Goal: Task Accomplishment & Management: Use online tool/utility

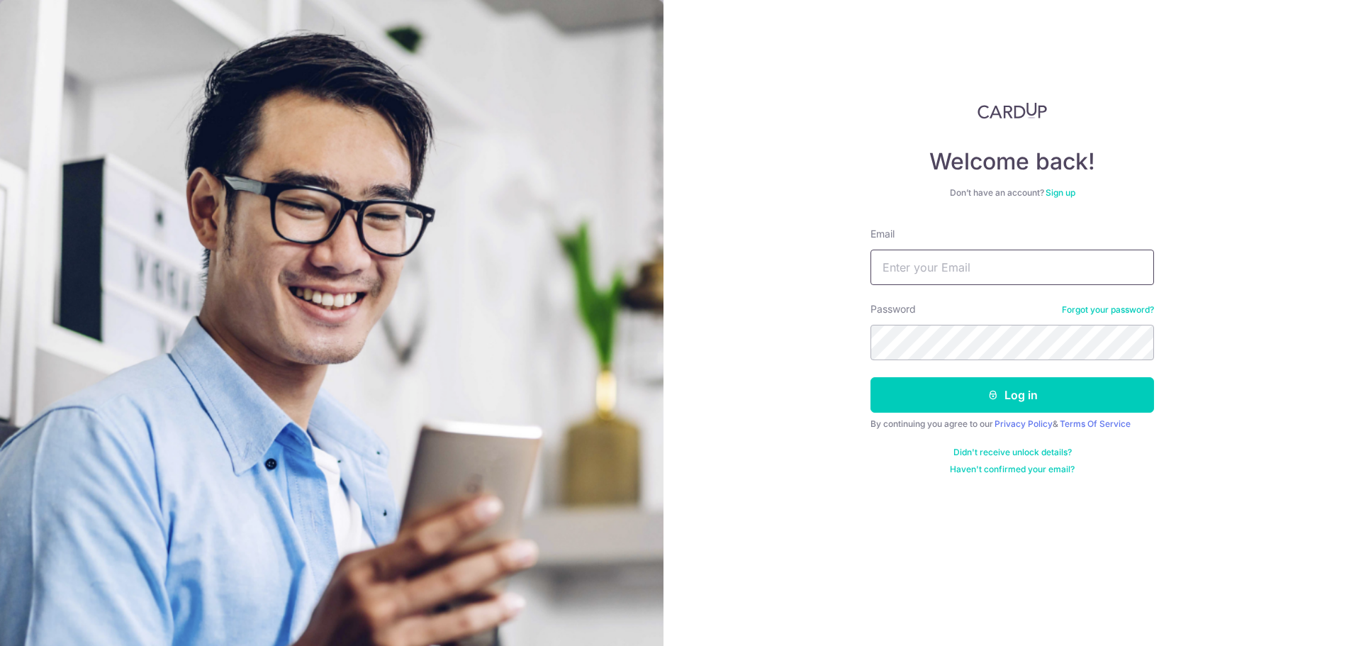
click at [956, 267] on input "Email" at bounding box center [1013, 267] width 284 height 35
type input "[EMAIL_ADDRESS][DOMAIN_NAME]"
click at [985, 388] on button "Log in" at bounding box center [1013, 394] width 284 height 35
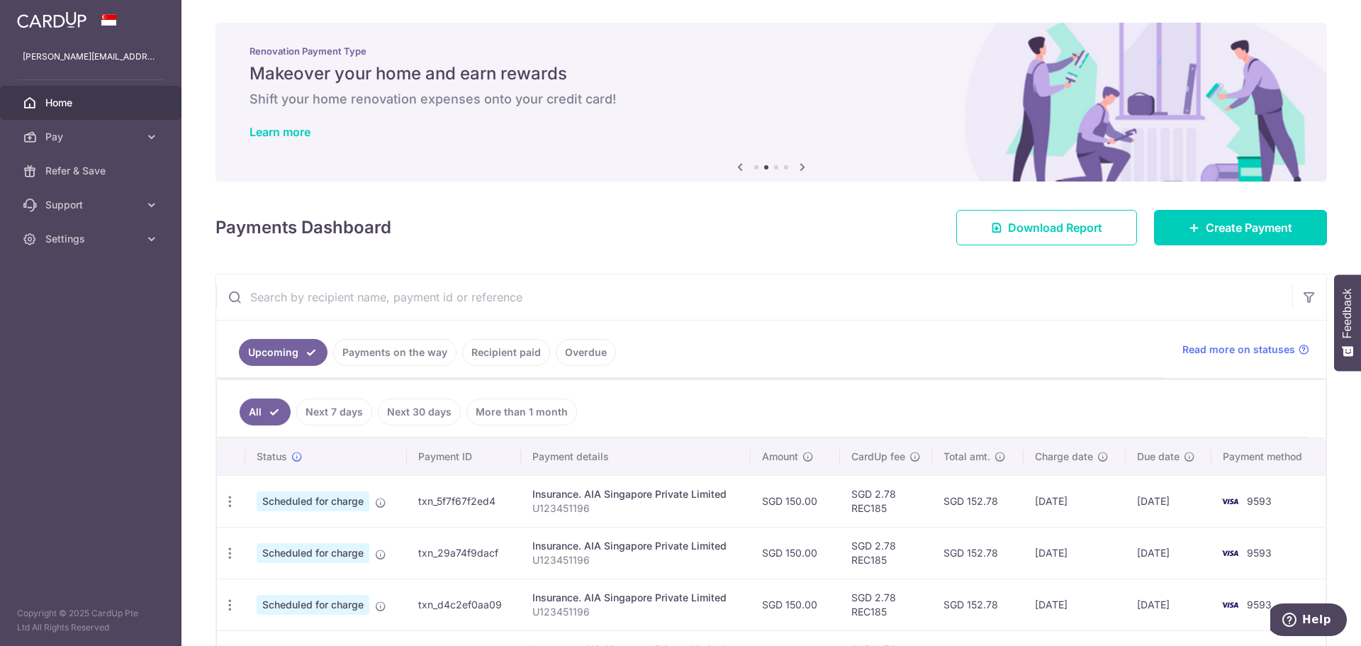
click at [798, 166] on icon at bounding box center [802, 167] width 17 height 18
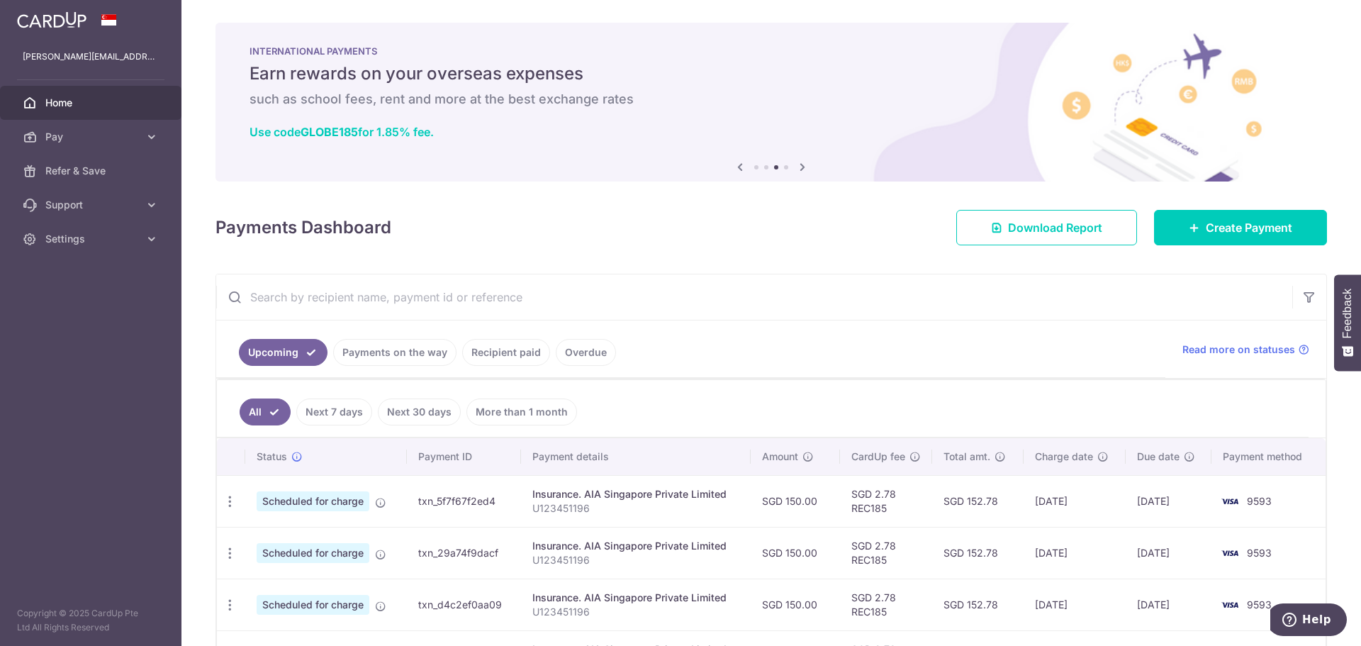
click at [798, 166] on icon at bounding box center [802, 167] width 17 height 18
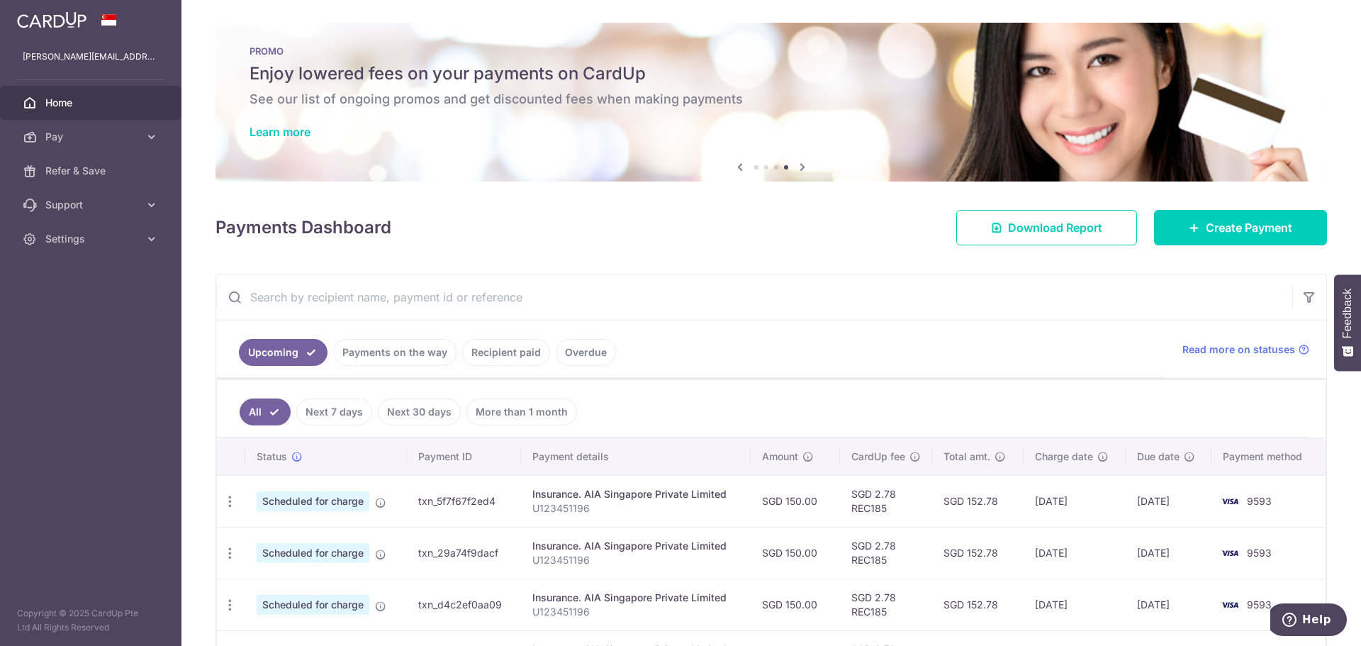
click at [798, 166] on icon at bounding box center [802, 167] width 17 height 18
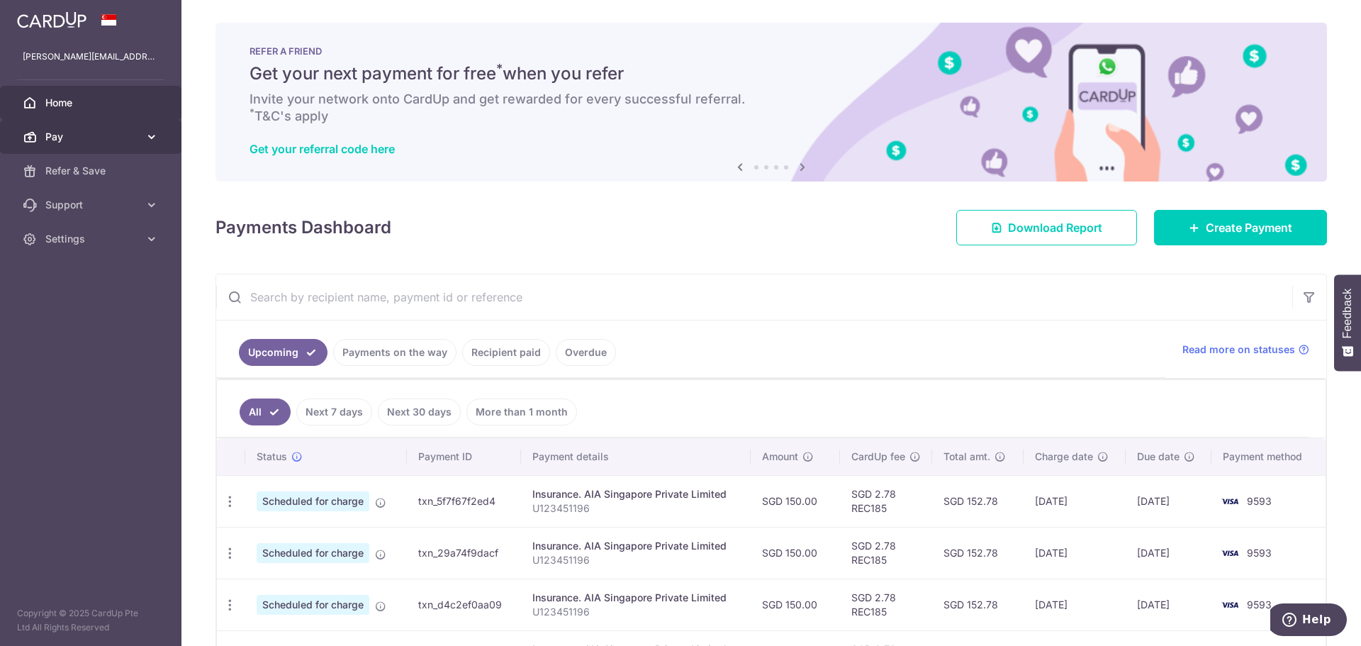
click at [64, 137] on span "Pay" at bounding box center [92, 137] width 94 height 14
click at [72, 27] on img at bounding box center [51, 19] width 69 height 17
